Goal: Information Seeking & Learning: Learn about a topic

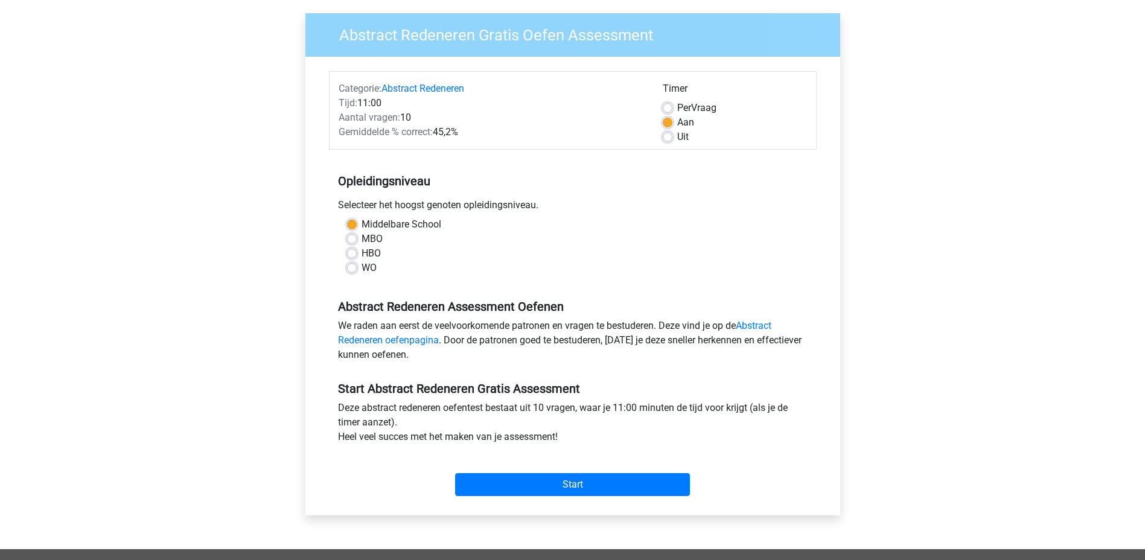
scroll to position [60, 0]
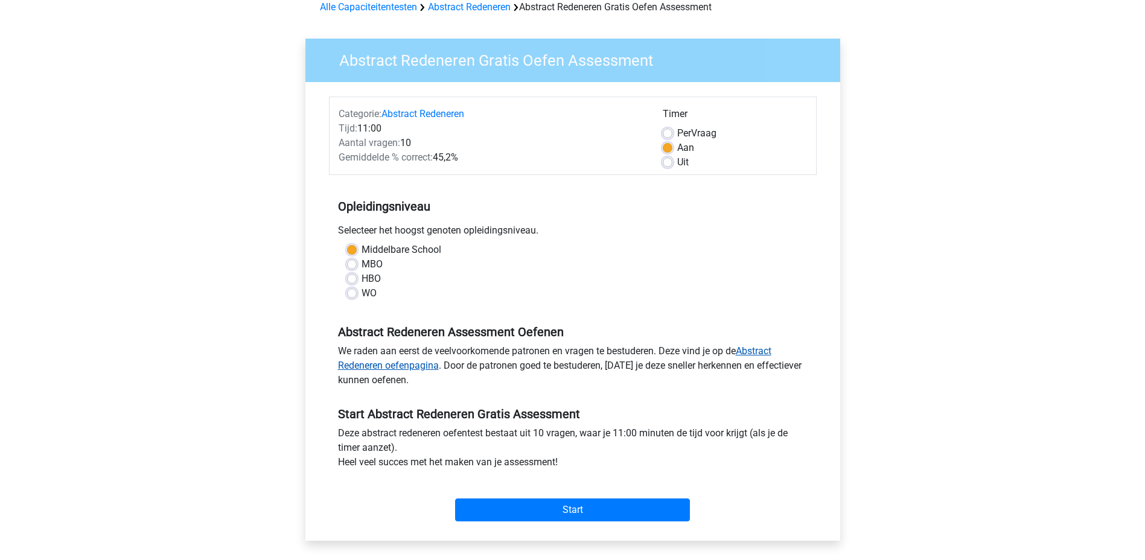
click at [411, 363] on link "Abstract Redeneren oefenpagina" at bounding box center [554, 358] width 433 height 26
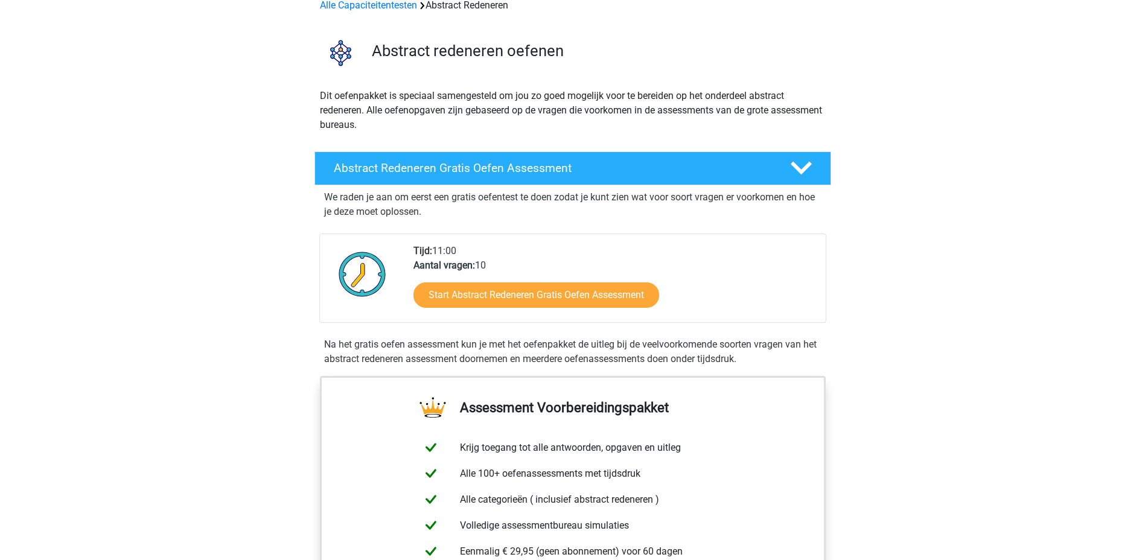
scroll to position [60, 0]
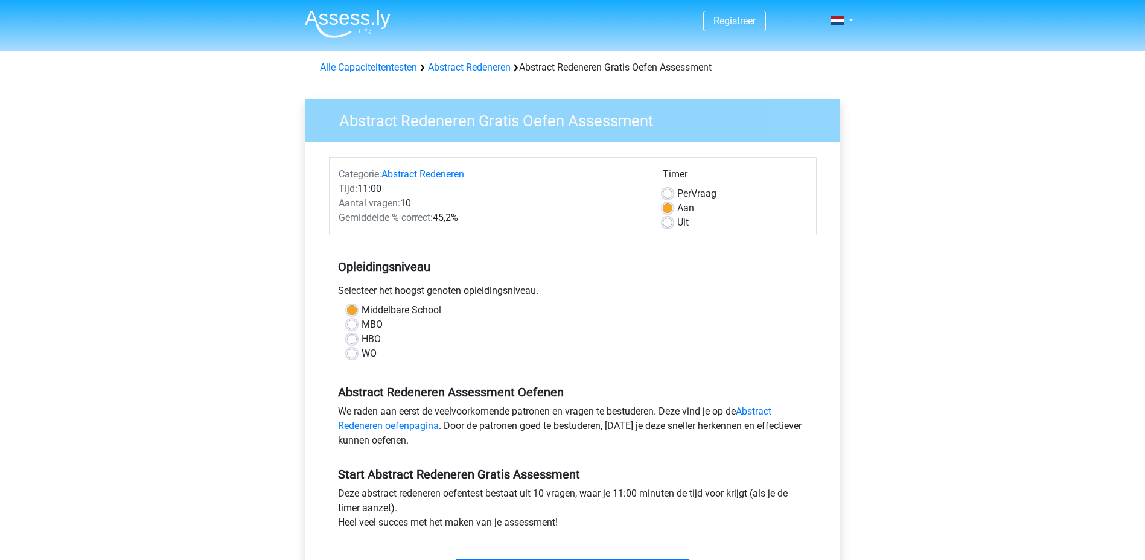
scroll to position [121, 0]
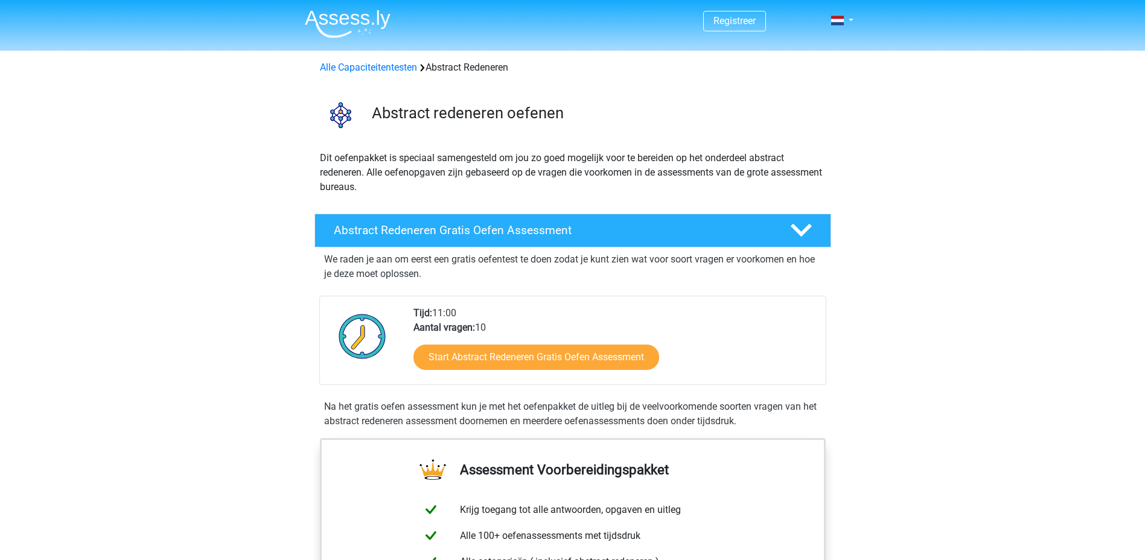
scroll to position [121, 0]
